Goal: Find specific page/section: Find specific page/section

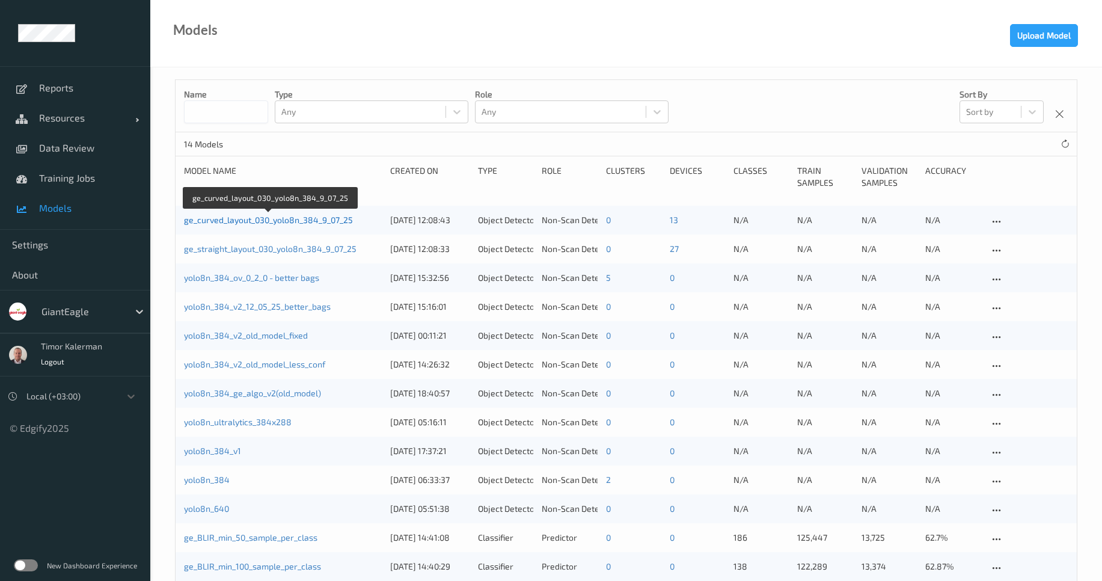
click at [235, 215] on link "ge_curved_layout_030_yolo8n_384_9_07_25" at bounding box center [268, 220] width 169 height 10
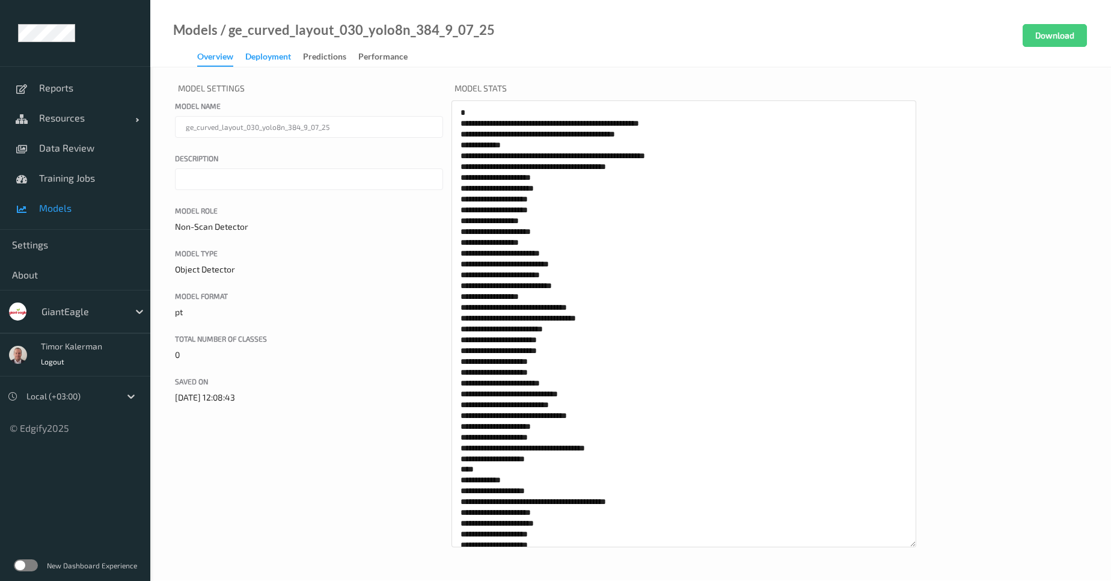
click at [285, 58] on div "Deployment" at bounding box center [268, 58] width 46 height 15
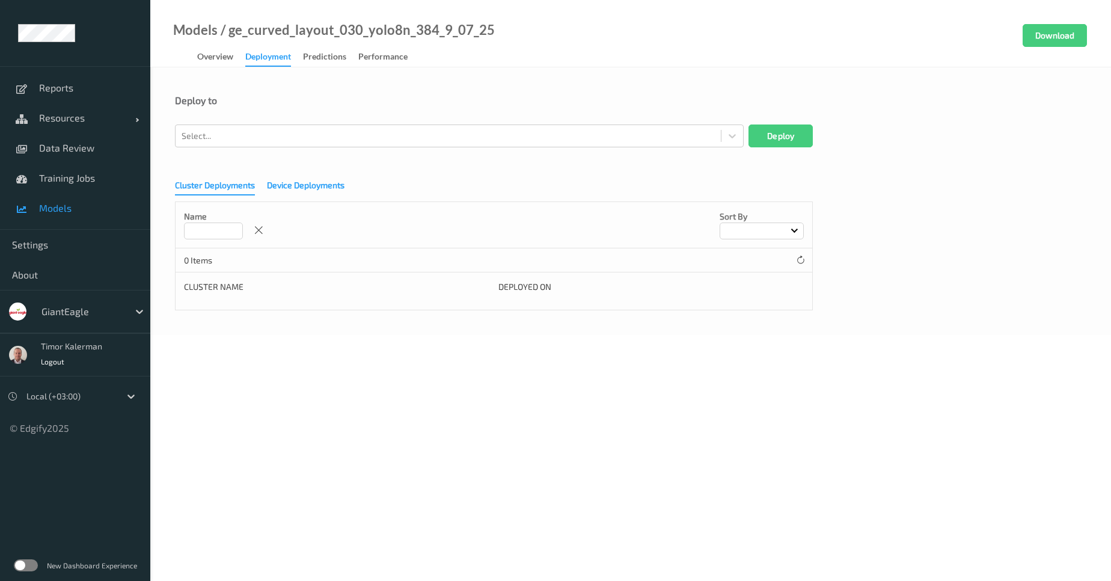
click at [303, 189] on div "Device Deployments" at bounding box center [306, 186] width 78 height 15
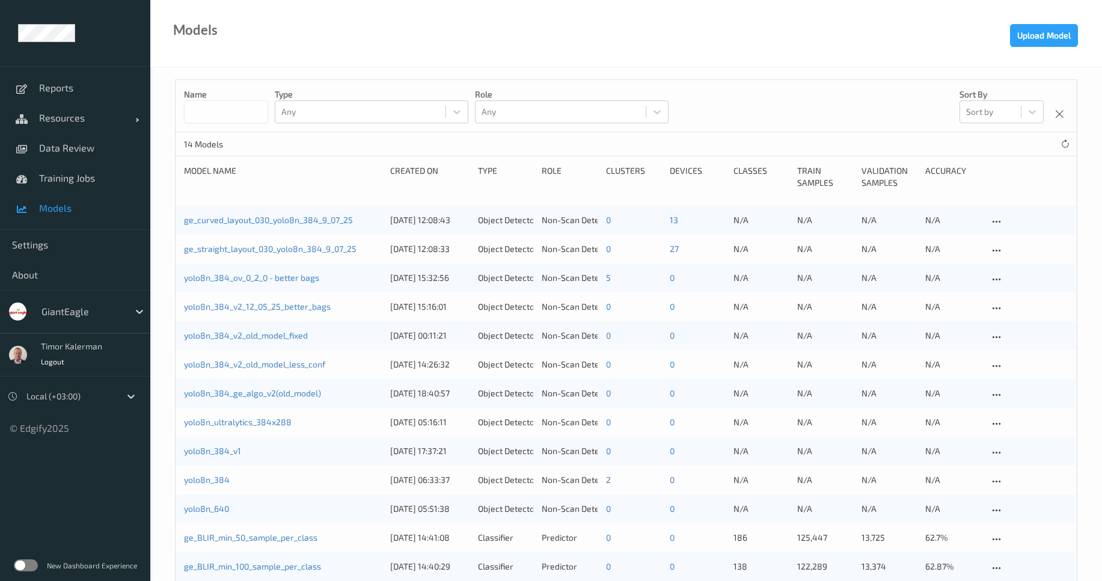
click at [65, 218] on link "Models" at bounding box center [75, 208] width 150 height 30
